Goal: Task Accomplishment & Management: Use online tool/utility

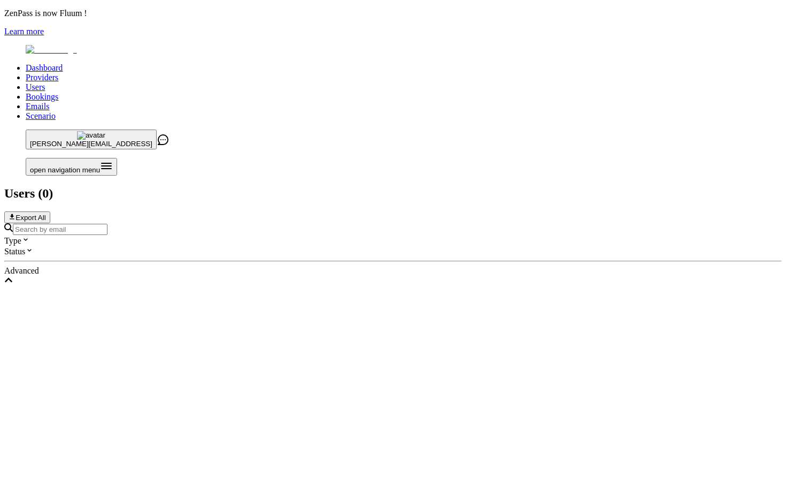
click at [108, 224] on input "Search by email" at bounding box center [60, 229] width 95 height 11
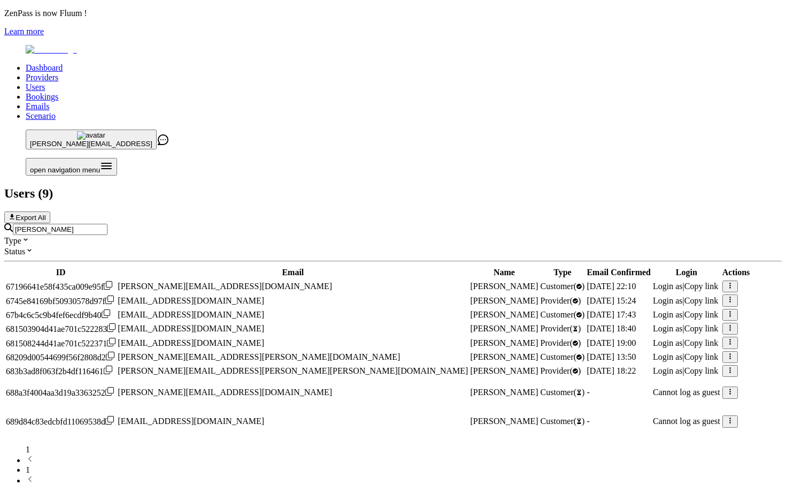
type input "[PERSON_NAME]"
click at [653, 338] on span "Login as" at bounding box center [668, 342] width 30 height 9
